Goal: Information Seeking & Learning: Check status

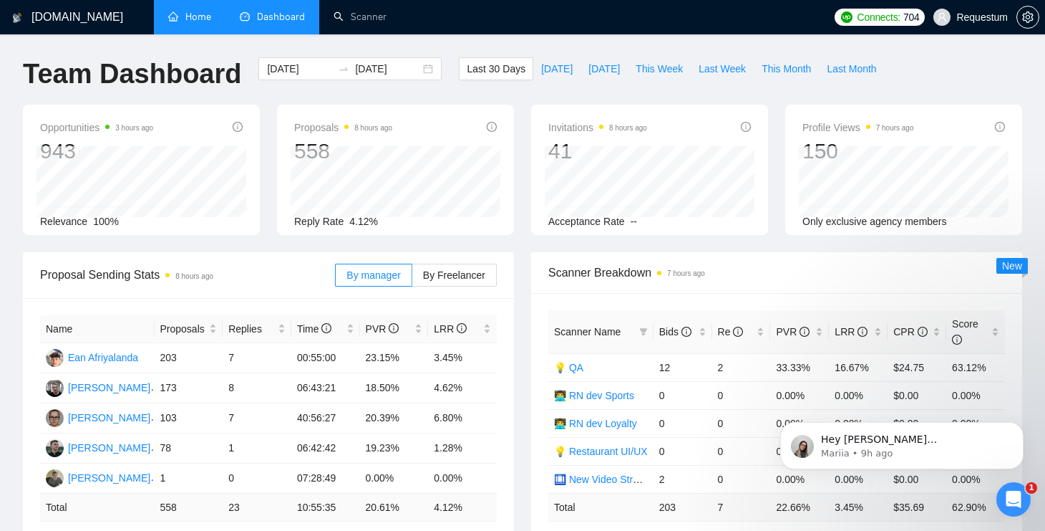
click at [210, 23] on link "Home" at bounding box center [189, 17] width 43 height 12
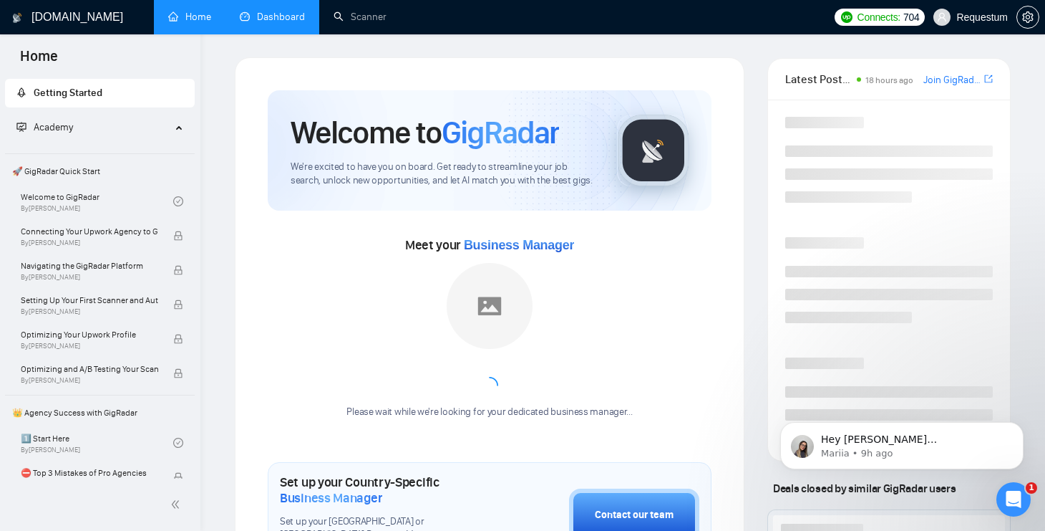
click at [271, 23] on link "Dashboard" at bounding box center [272, 17] width 65 height 12
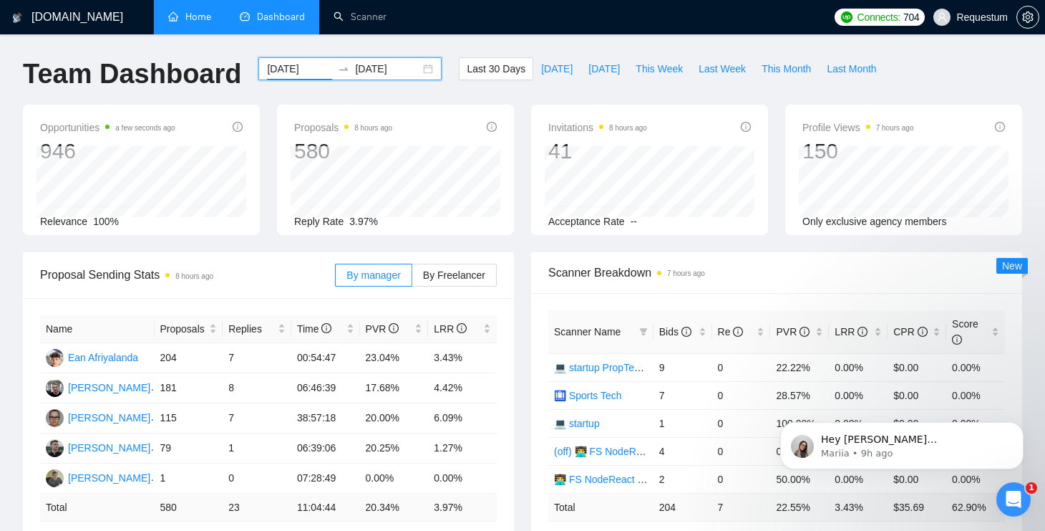
click at [286, 66] on input "[DATE]" at bounding box center [299, 69] width 65 height 16
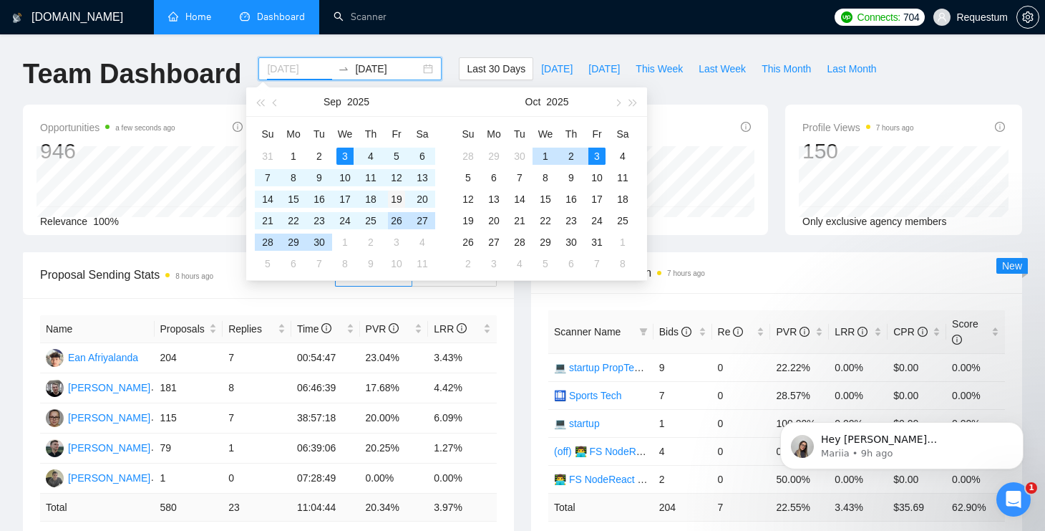
type input "[DATE]"
click at [399, 193] on div "19" at bounding box center [396, 198] width 17 height 17
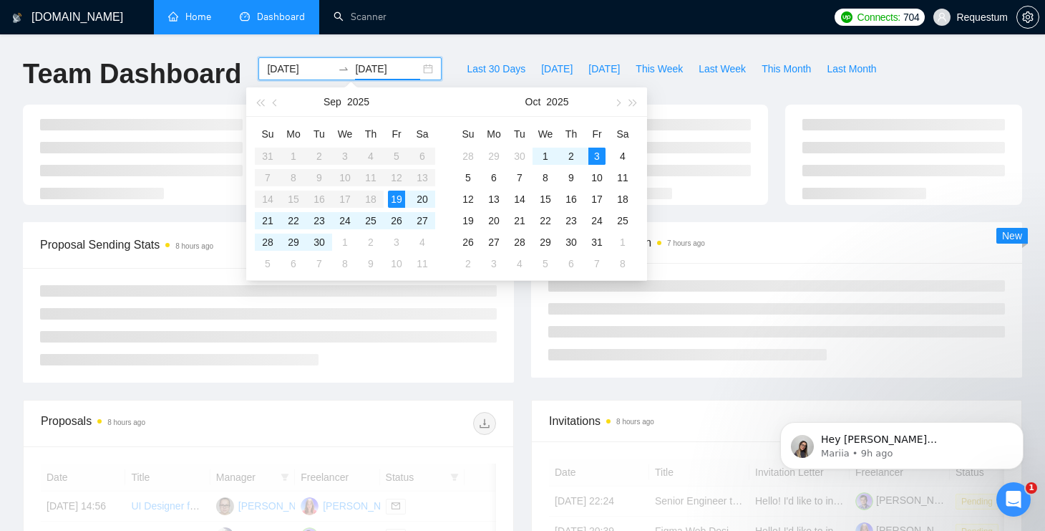
type input "[DATE]"
click at [604, 157] on div "3" at bounding box center [597, 156] width 17 height 17
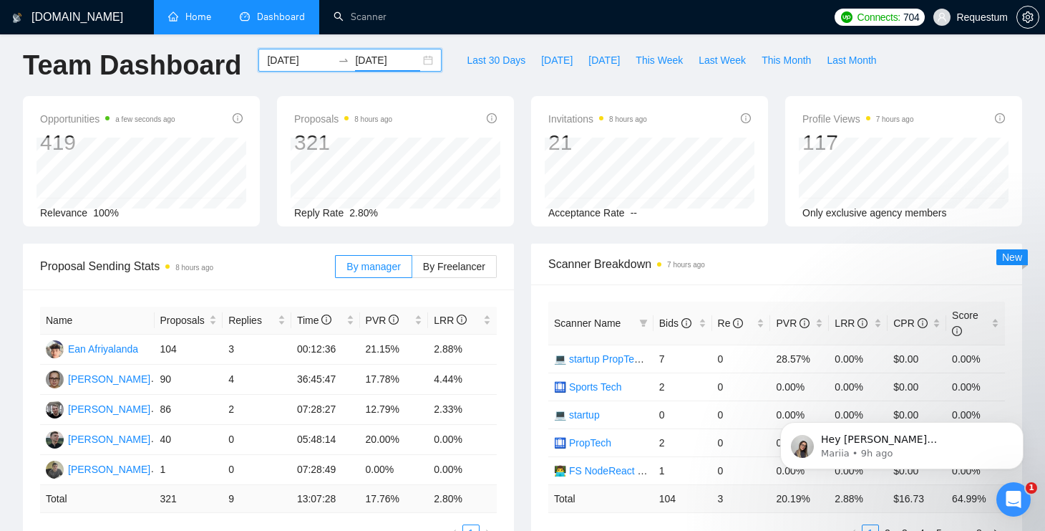
scroll to position [9, 0]
click at [304, 62] on input "[DATE]" at bounding box center [299, 60] width 65 height 16
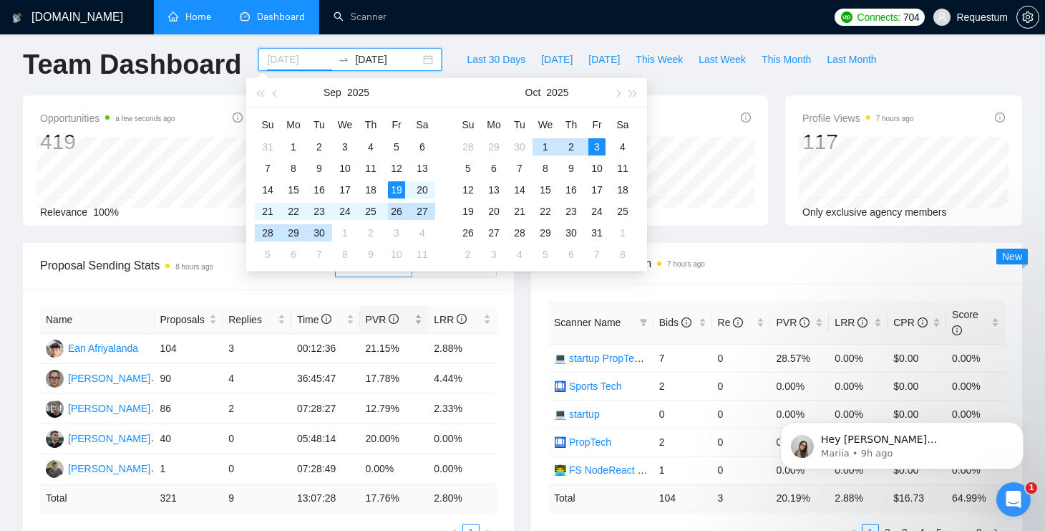
type input "[DATE]"
click at [324, 294] on div "Name Proposals Replies Time PVR LRR Ean Afriyalanda 104 3 00:12:36 21.15% 2.88%…" at bounding box center [268, 423] width 491 height 269
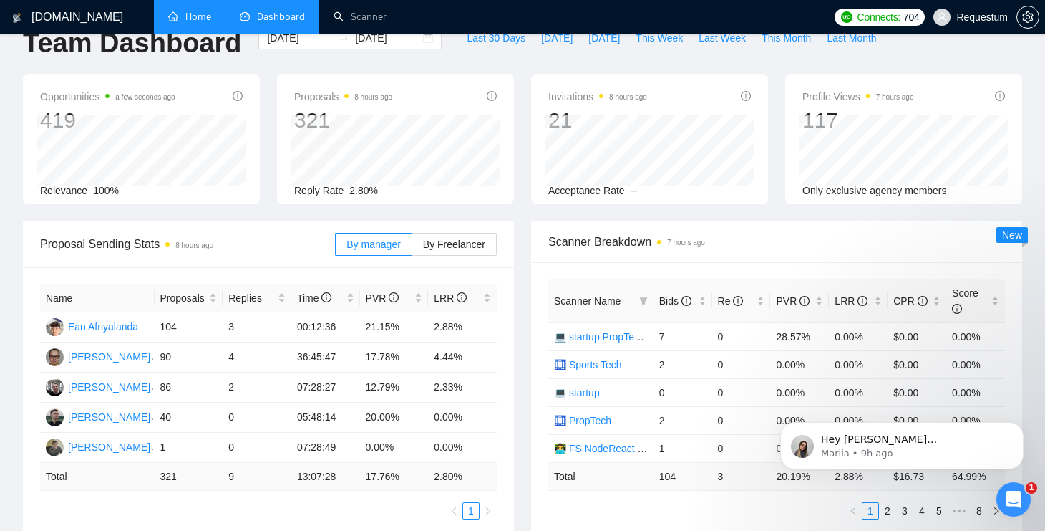
scroll to position [33, 0]
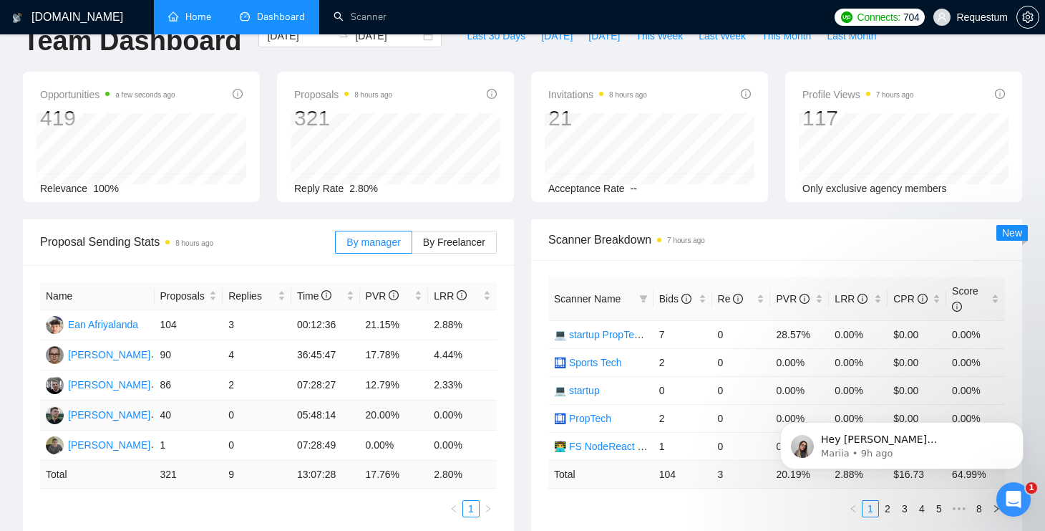
click at [380, 414] on td "20.00%" at bounding box center [394, 415] width 69 height 30
click at [378, 382] on td "12.79%" at bounding box center [394, 385] width 69 height 30
click at [707, 301] on div "Bids" at bounding box center [682, 299] width 47 height 16
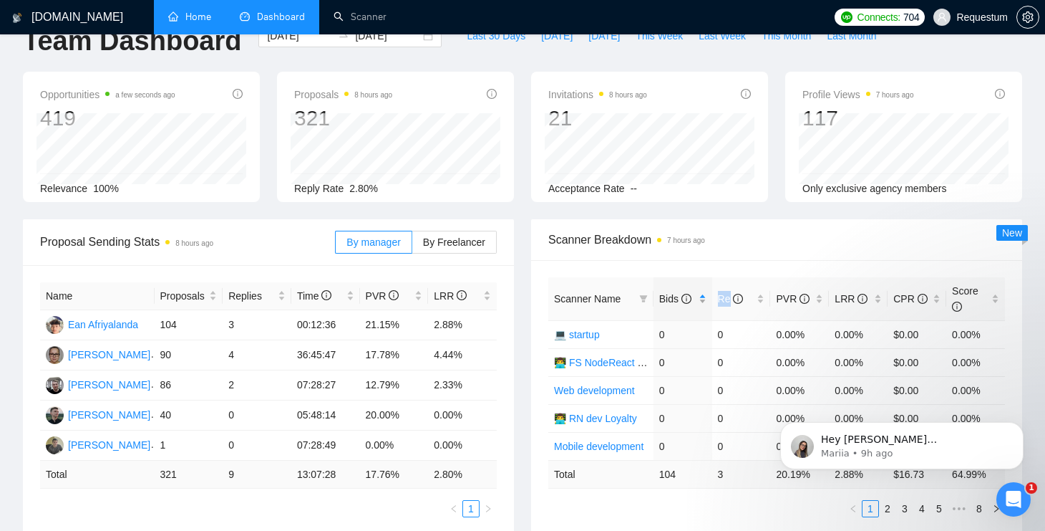
click at [707, 301] on div "Bids" at bounding box center [682, 299] width 47 height 16
